Goal: Transaction & Acquisition: Book appointment/travel/reservation

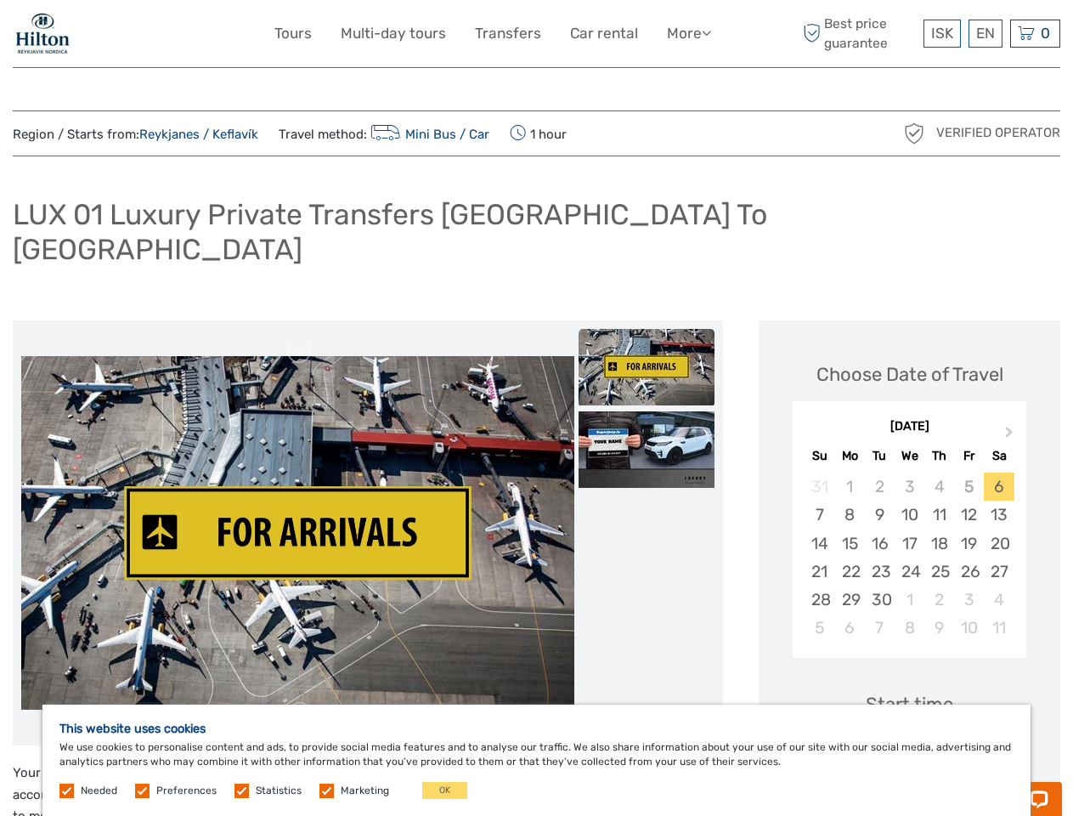
click at [687, 33] on link "More" at bounding box center [689, 33] width 44 height 25
click at [708, 32] on icon at bounding box center [706, 32] width 9 height 14
click at [942, 33] on span "ISK" at bounding box center [942, 33] width 22 height 17
click at [985, 33] on div "EN English Español Deutsch" at bounding box center [986, 34] width 34 height 28
click at [1035, 33] on div "0 Items Total 0 ISK Checkout The shopping cart is empty." at bounding box center [1035, 34] width 50 height 28
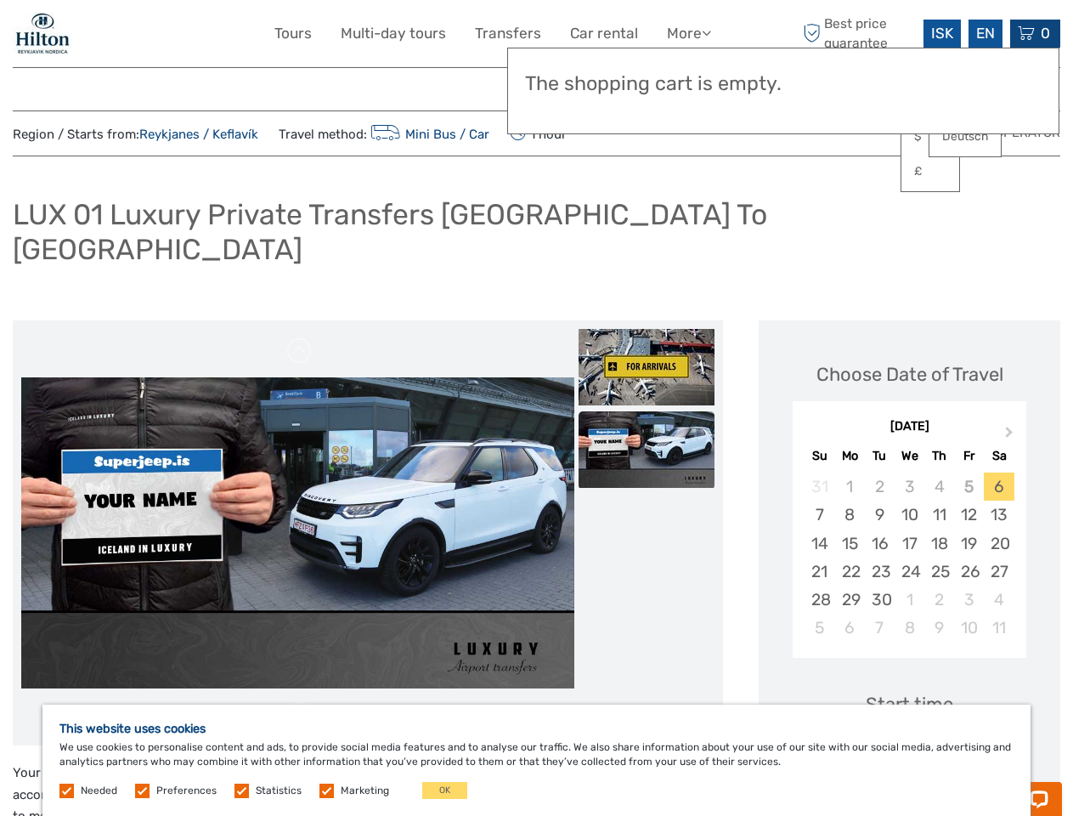
click at [297, 303] on img at bounding box center [297, 125] width 553 height 354
click at [300, 337] on link at bounding box center [299, 350] width 27 height 27
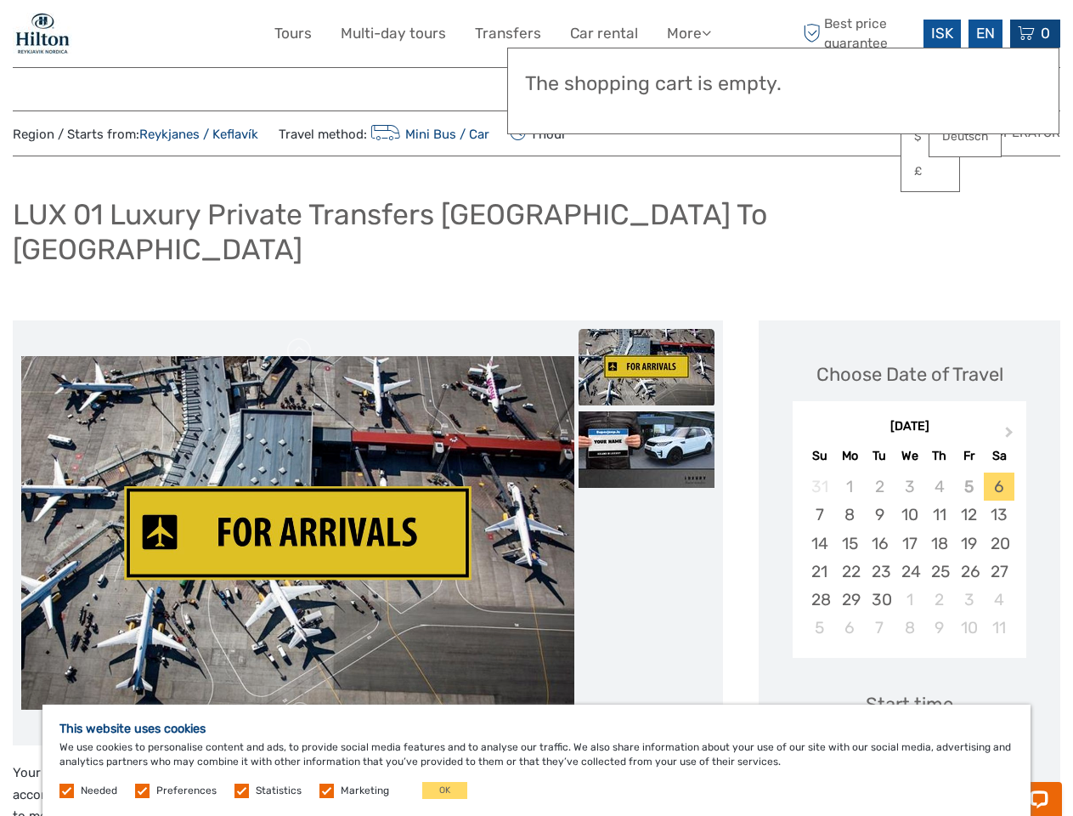
click at [300, 701] on link at bounding box center [299, 714] width 27 height 27
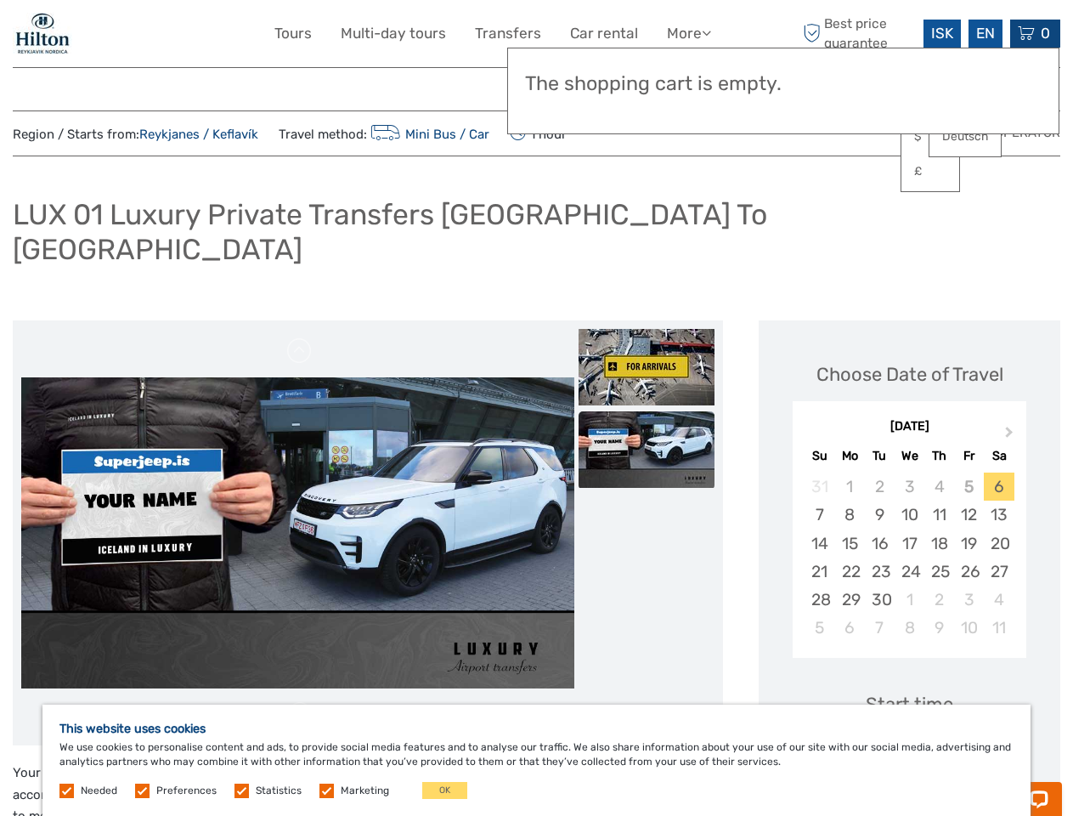
click at [647, 333] on img at bounding box center [647, 367] width 136 height 76
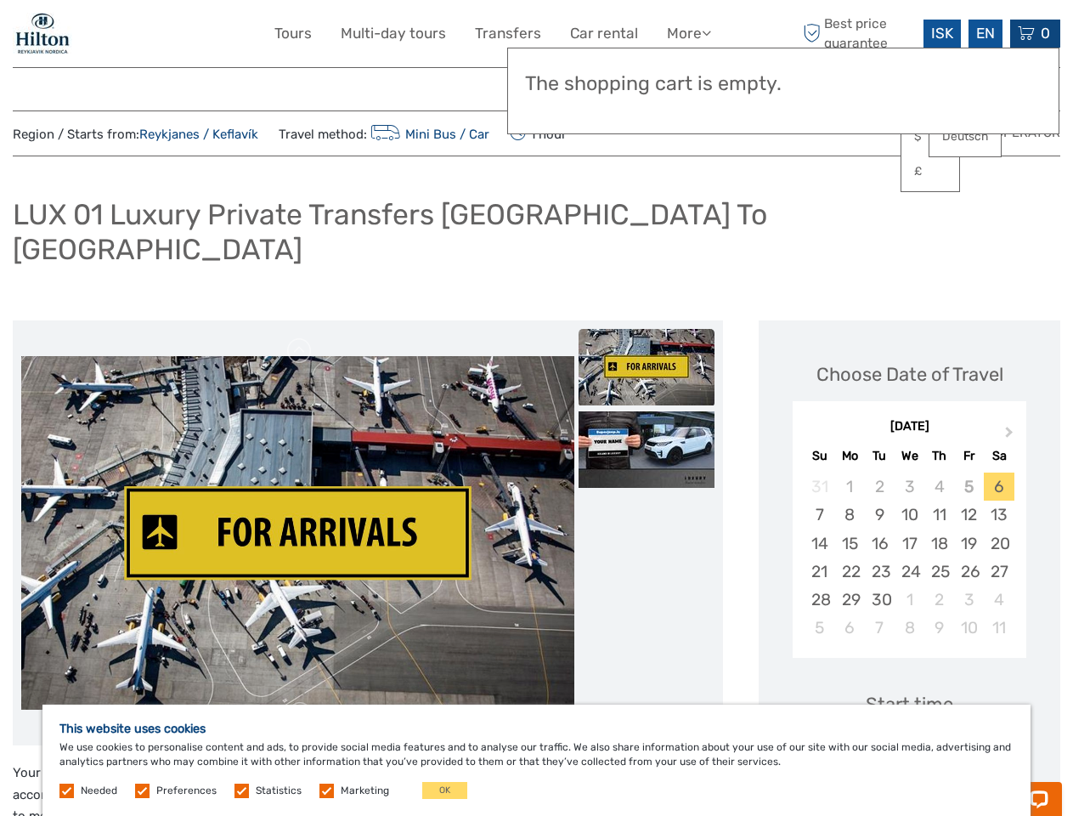
click at [647, 416] on img at bounding box center [647, 449] width 136 height 76
